Goal: Task Accomplishment & Management: Manage account settings

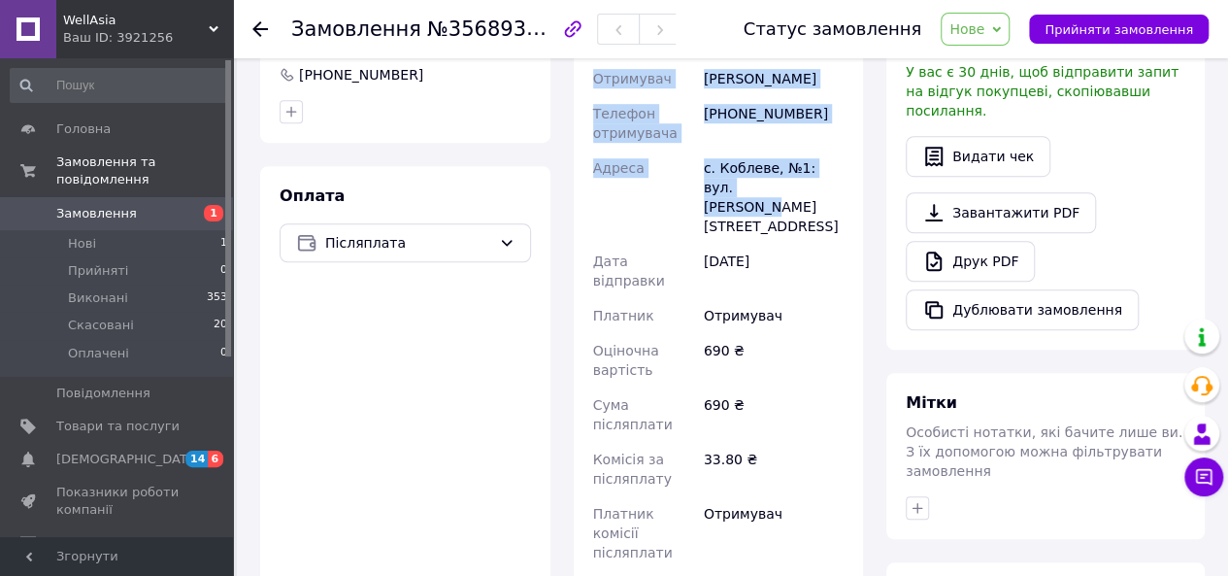
scroll to position [309, 0]
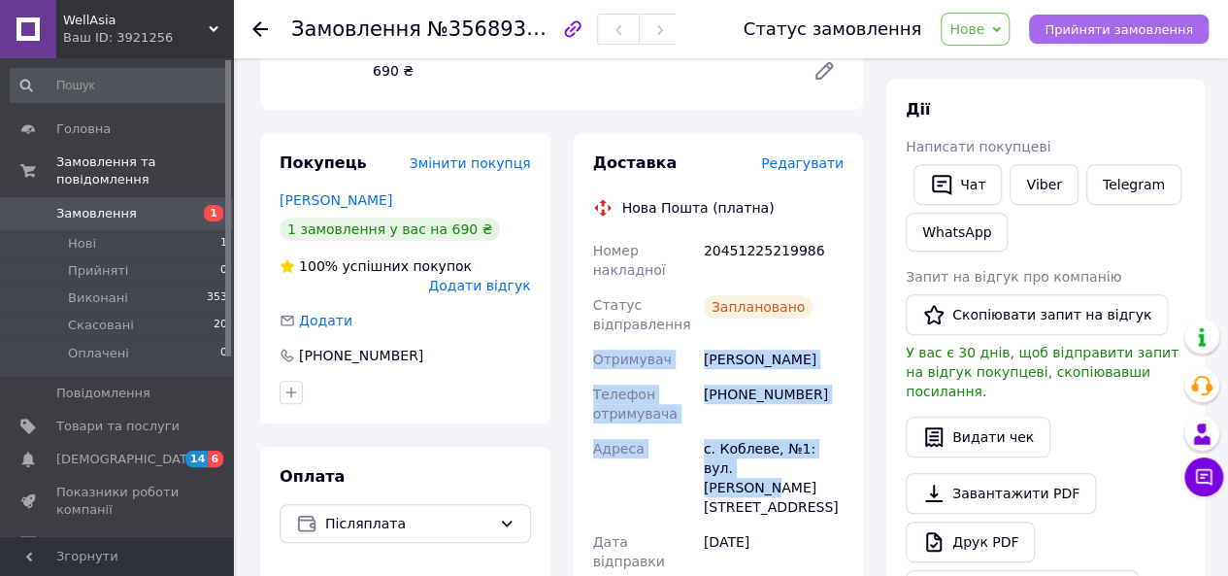
click at [1072, 27] on span "Прийняти замовлення" at bounding box center [1119, 29] width 149 height 15
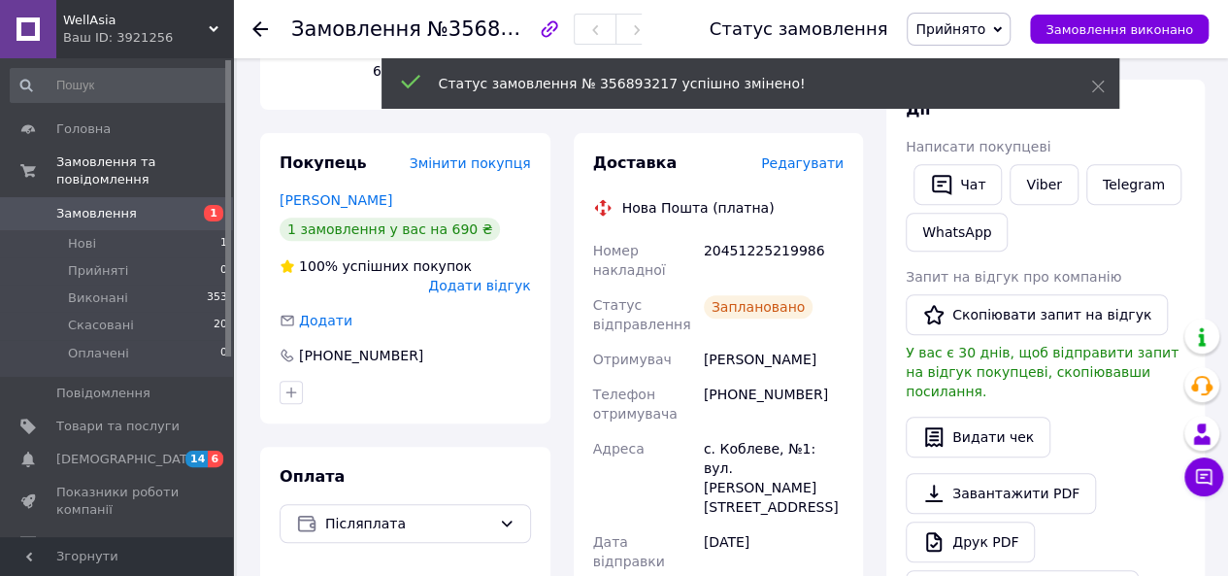
click at [1002, 25] on icon at bounding box center [997, 29] width 9 height 9
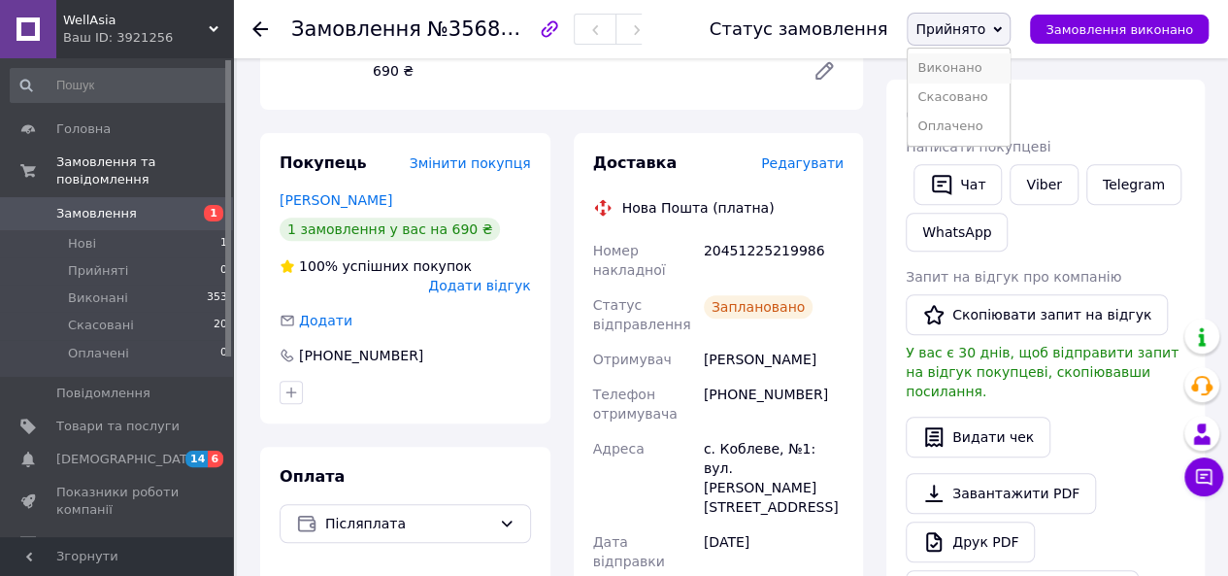
click at [981, 67] on li "Виконано" at bounding box center [959, 67] width 102 height 29
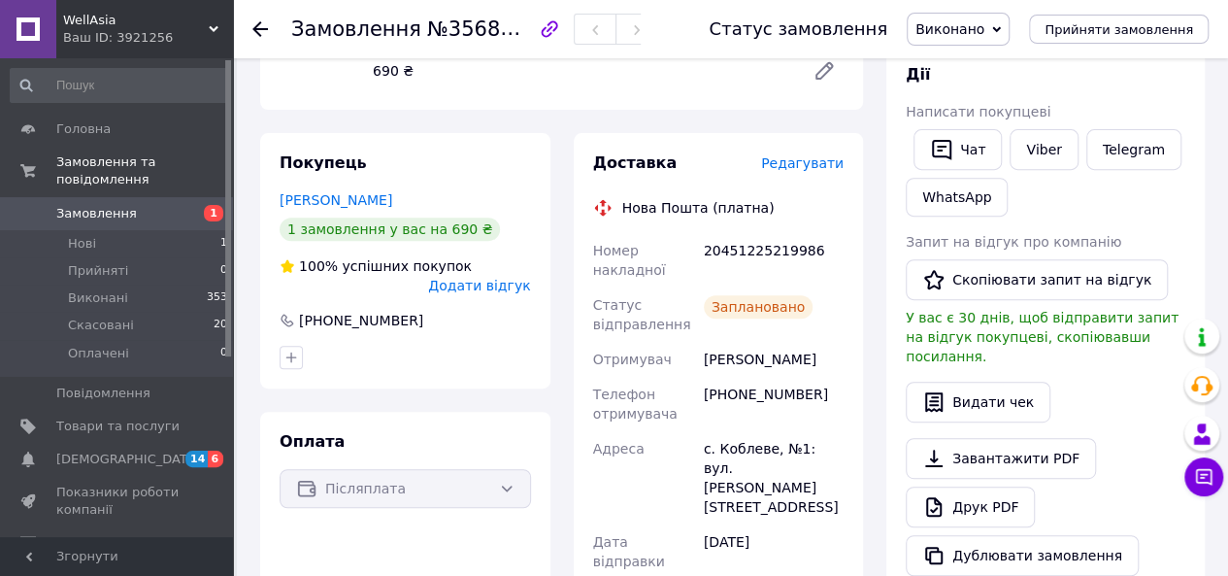
click at [83, 205] on span "Замовлення" at bounding box center [96, 213] width 81 height 17
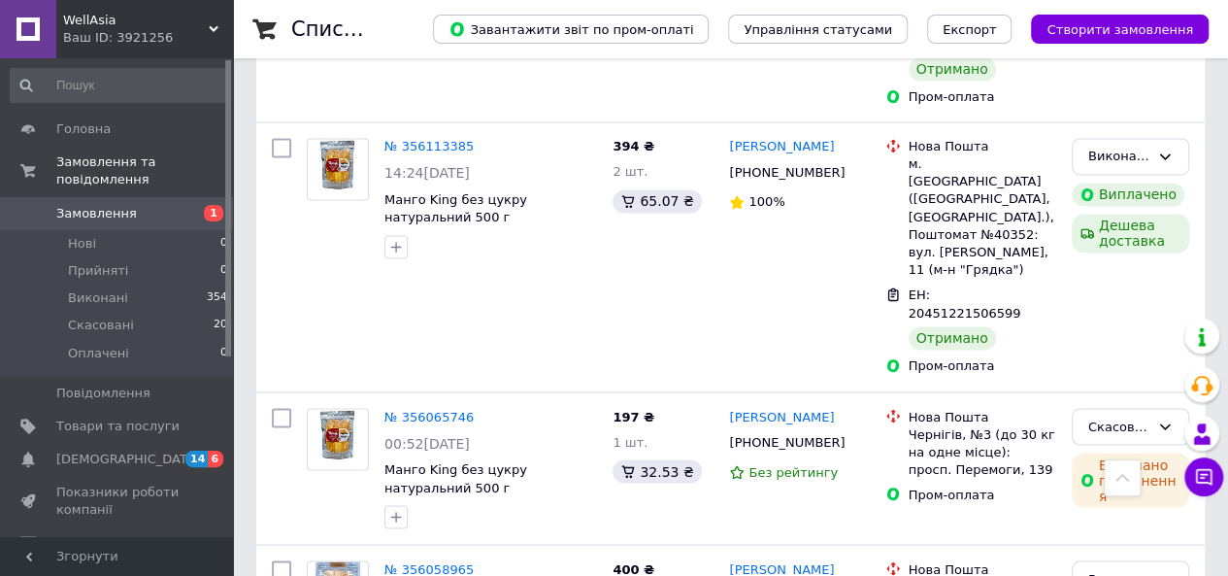
click at [92, 205] on span "Замовлення" at bounding box center [96, 213] width 81 height 17
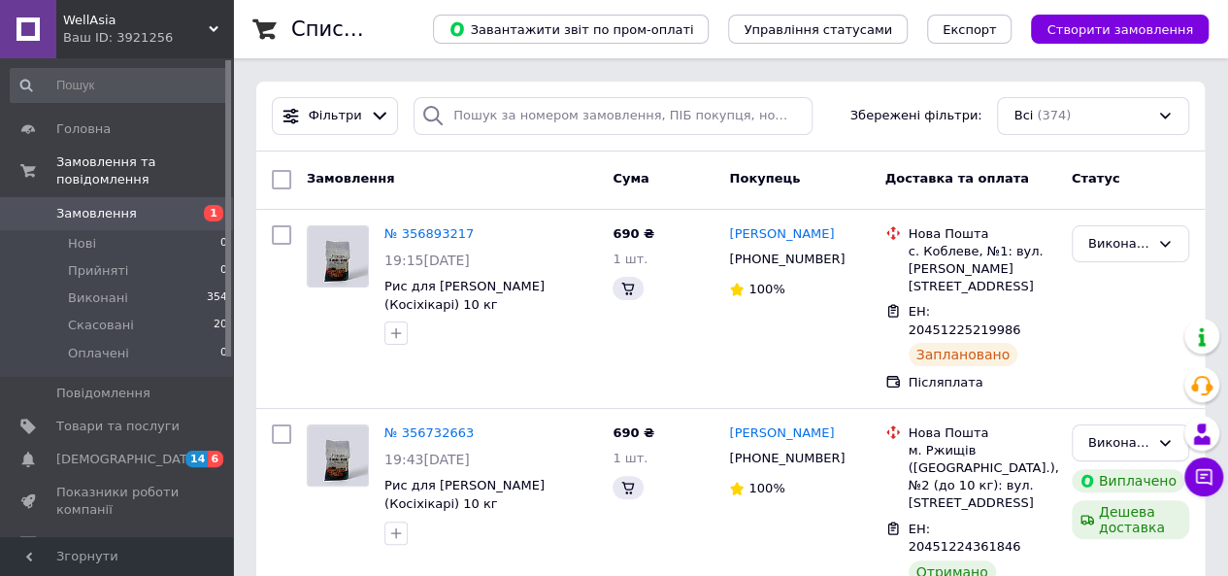
click at [92, 205] on span "Замовлення" at bounding box center [96, 213] width 81 height 17
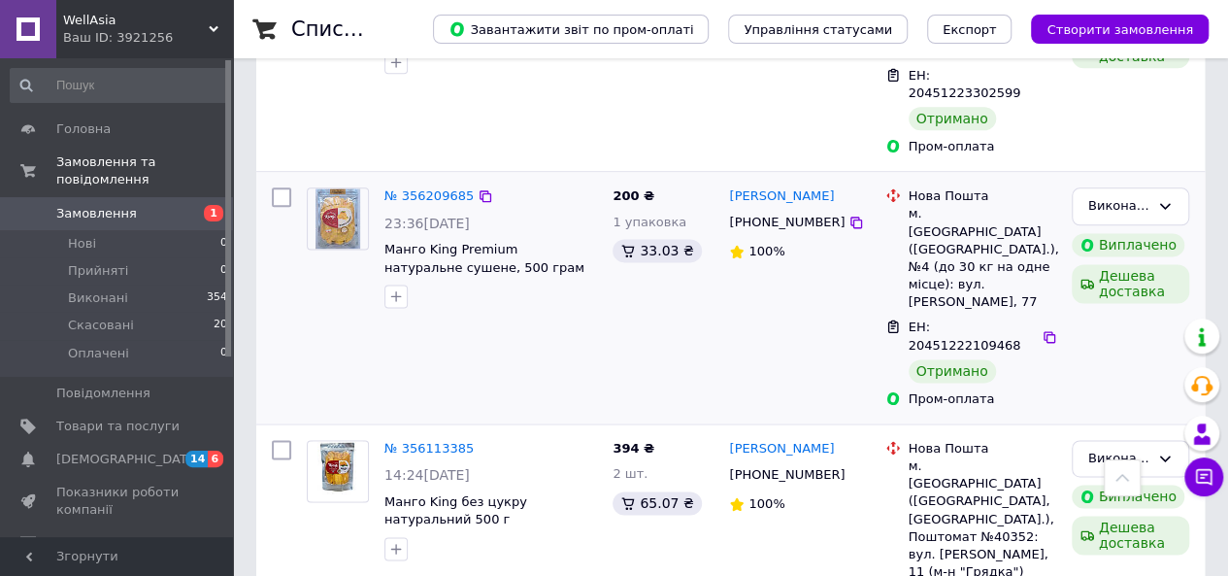
scroll to position [1165, 0]
